Goal: Task Accomplishment & Management: Manage account settings

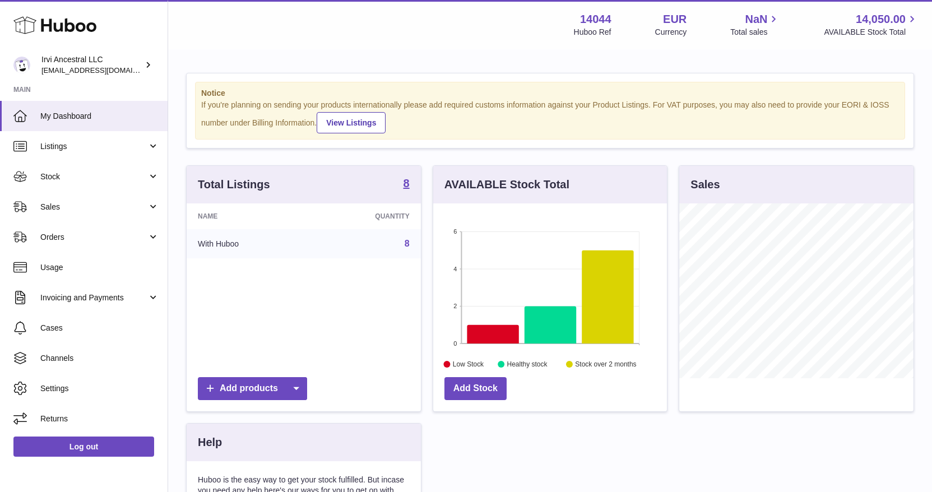
scroll to position [175, 234]
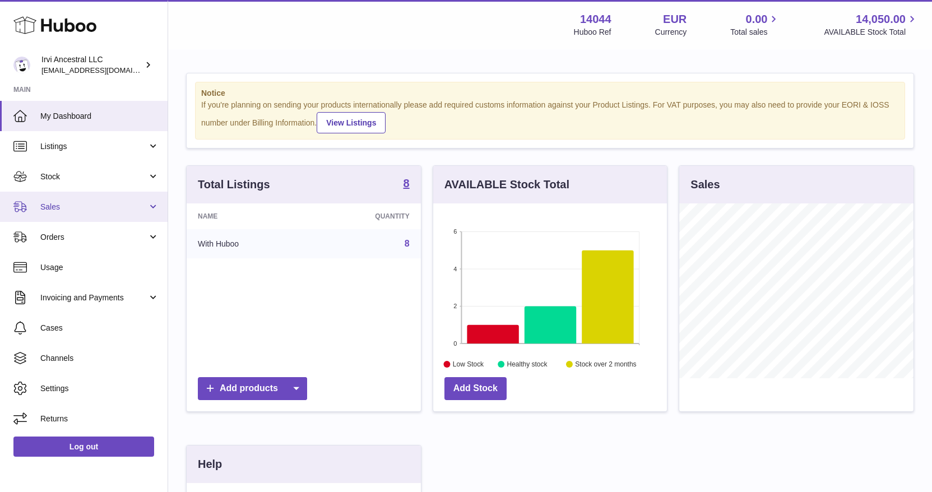
click at [66, 201] on link "Sales" at bounding box center [84, 207] width 168 height 30
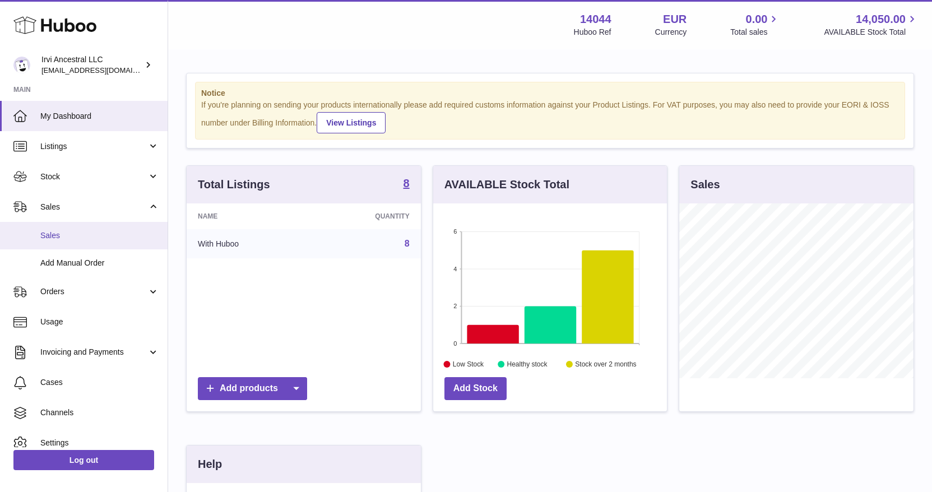
click at [69, 234] on span "Sales" at bounding box center [99, 235] width 119 height 11
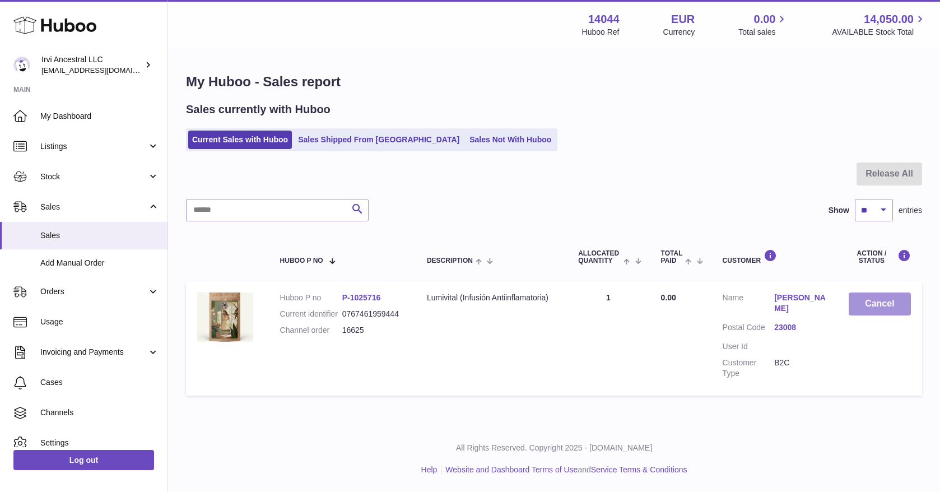
click at [894, 299] on button "Cancel" at bounding box center [880, 303] width 62 height 23
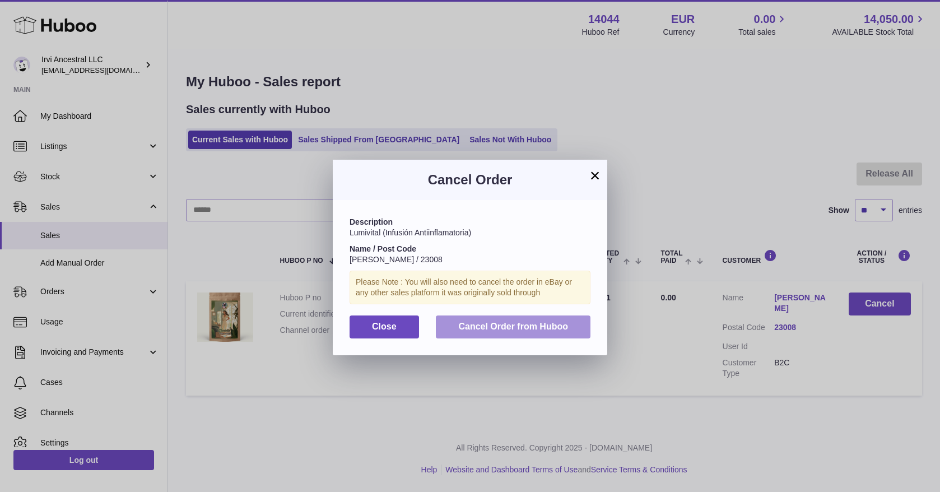
click at [531, 331] on span "Cancel Order from Huboo" at bounding box center [513, 327] width 110 height 10
